Goal: Task Accomplishment & Management: Use online tool/utility

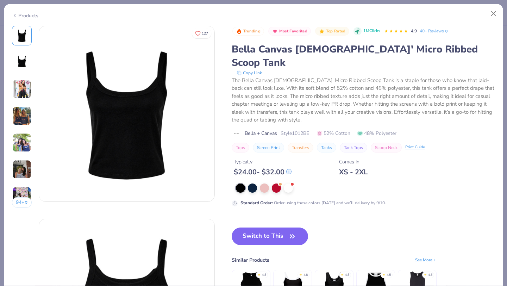
scroll to position [47, 0]
click at [492, 9] on button "Close" at bounding box center [493, 13] width 13 height 13
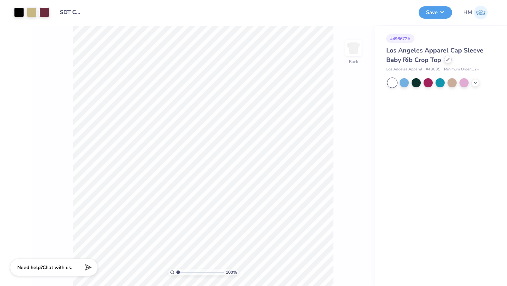
click at [447, 62] on div at bounding box center [448, 60] width 8 height 8
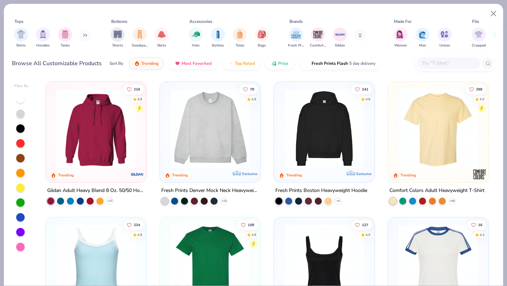
click at [437, 64] on input "text" at bounding box center [448, 63] width 54 height 8
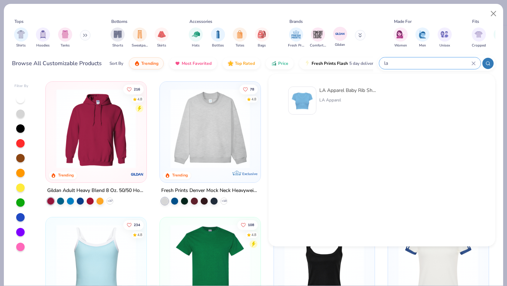
type input "l"
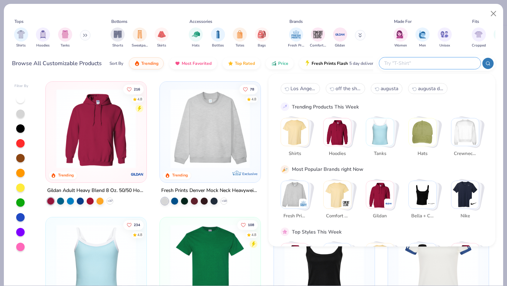
click at [358, 34] on icon at bounding box center [360, 35] width 4 height 4
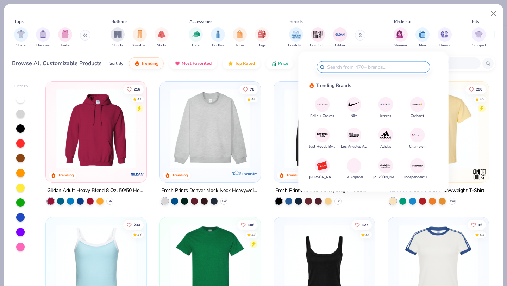
click at [356, 170] on img at bounding box center [354, 165] width 12 height 12
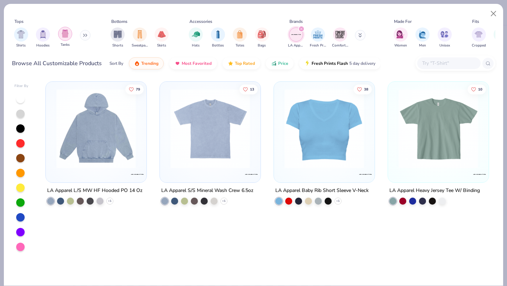
click at [68, 31] on img "filter for Tanks" at bounding box center [65, 34] width 8 height 8
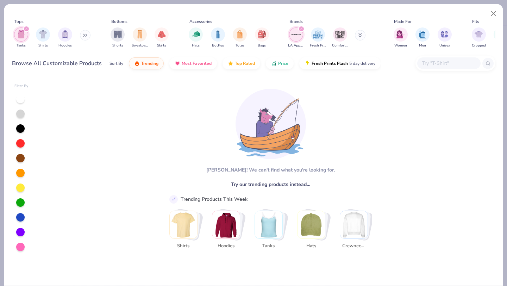
click at [68, 31] on img "filter for Hoodies" at bounding box center [65, 34] width 8 height 8
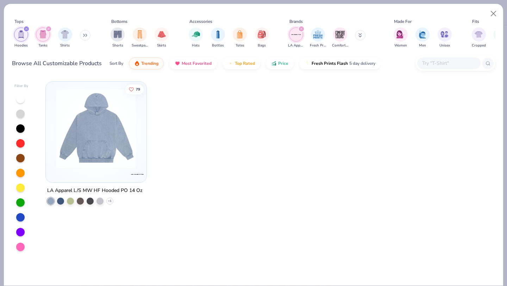
click at [25, 28] on icon "filter for Hoodies" at bounding box center [26, 28] width 3 height 3
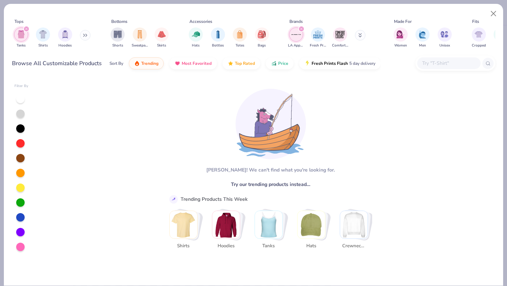
click at [304, 30] on div "filter for LA Apparel" at bounding box center [301, 29] width 6 height 6
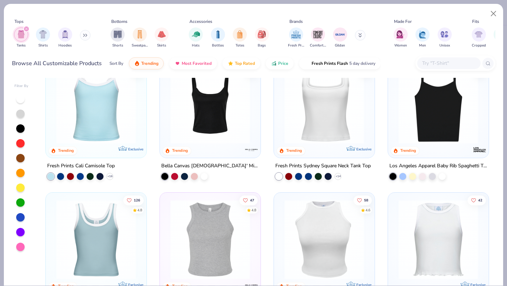
scroll to position [26, 0]
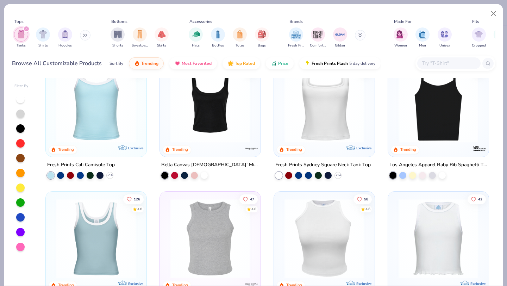
click at [454, 132] on img at bounding box center [438, 103] width 87 height 80
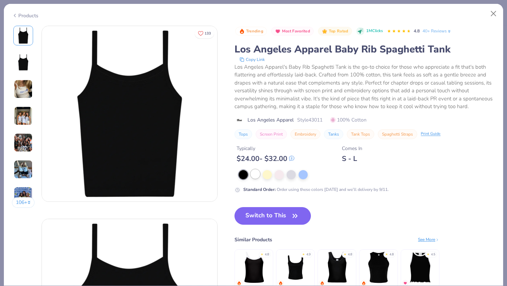
click at [255, 177] on div at bounding box center [255, 173] width 9 height 9
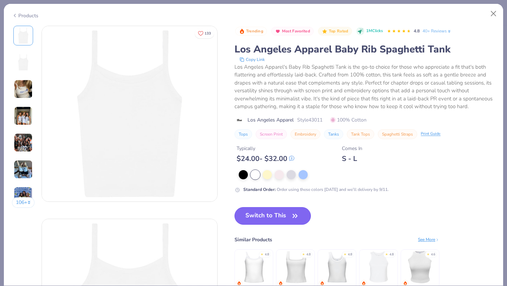
click at [272, 217] on button "Switch to This" at bounding box center [272, 216] width 76 height 18
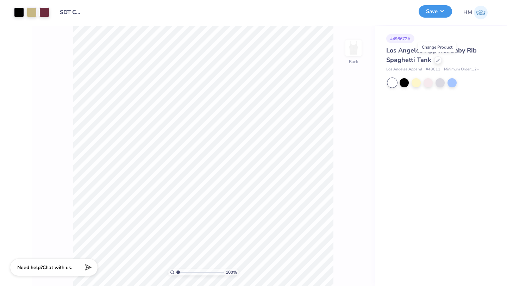
click at [439, 14] on button "Save" at bounding box center [435, 11] width 33 height 12
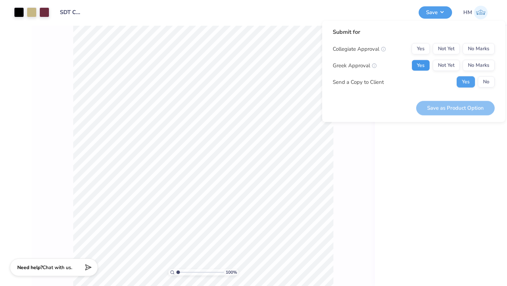
click at [423, 64] on button "Yes" at bounding box center [421, 65] width 18 height 11
click at [480, 52] on button "No Marks" at bounding box center [479, 48] width 32 height 11
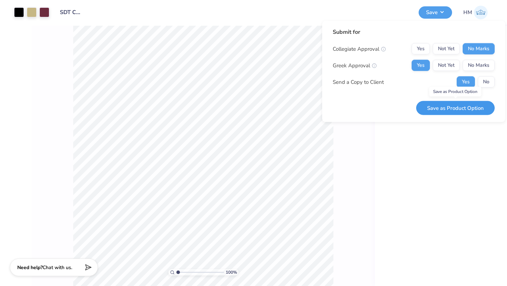
click at [476, 112] on button "Save as Product Option" at bounding box center [455, 108] width 79 height 14
